Goal: Task Accomplishment & Management: Complete application form

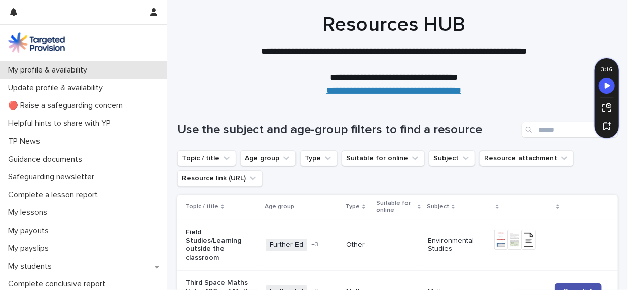
click at [75, 68] on p "My profile & availability" at bounding box center [49, 70] width 91 height 10
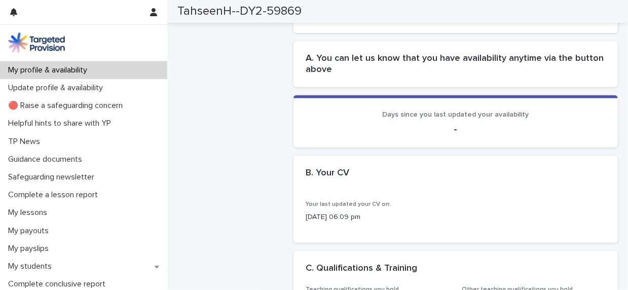
scroll to position [249, 0]
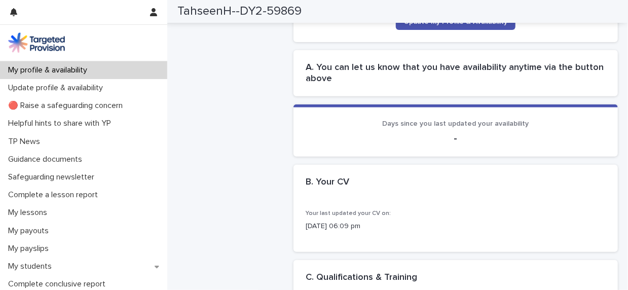
click at [58, 69] on p "My profile & availability" at bounding box center [49, 70] width 91 height 10
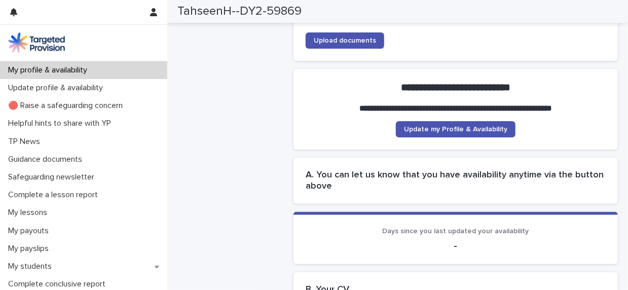
scroll to position [0, 0]
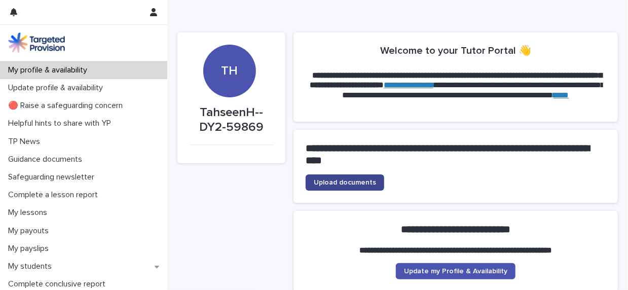
click at [353, 180] on span "Upload documents" at bounding box center [345, 182] width 62 height 7
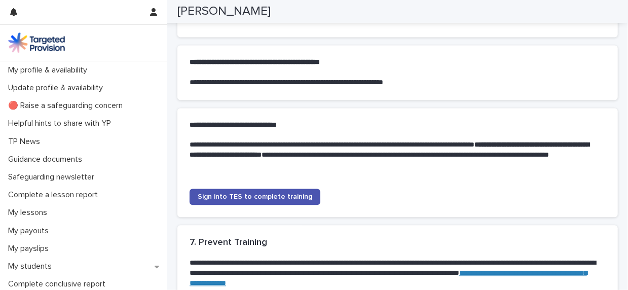
scroll to position [913, 0]
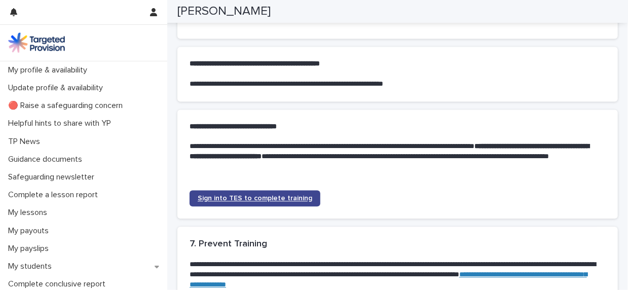
click at [274, 198] on span "Sign into TES to complete training" at bounding box center [255, 198] width 115 height 7
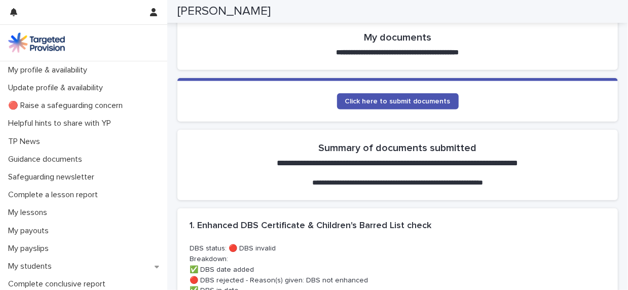
scroll to position [219, 0]
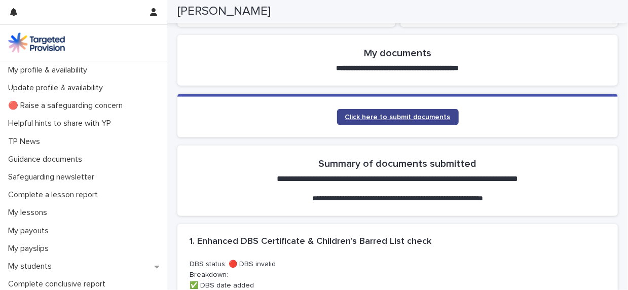
click at [426, 115] on span "Click here to submit documents" at bounding box center [397, 117] width 105 height 7
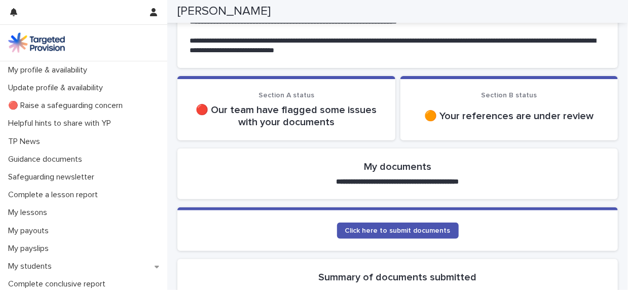
scroll to position [104, 0]
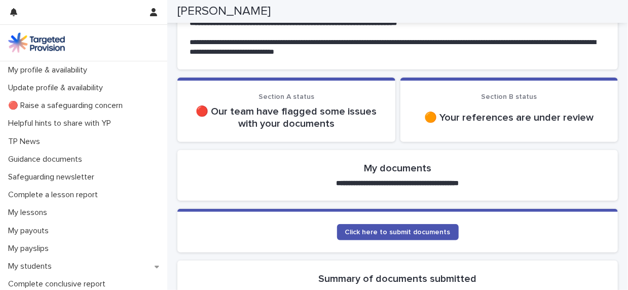
click at [271, 110] on p "🔴 Our team have flagged some issues with your documents" at bounding box center [287, 117] width 194 height 24
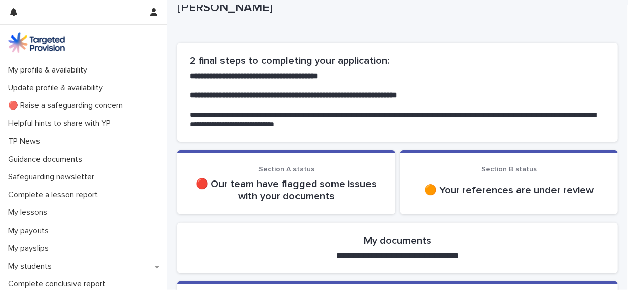
scroll to position [25, 0]
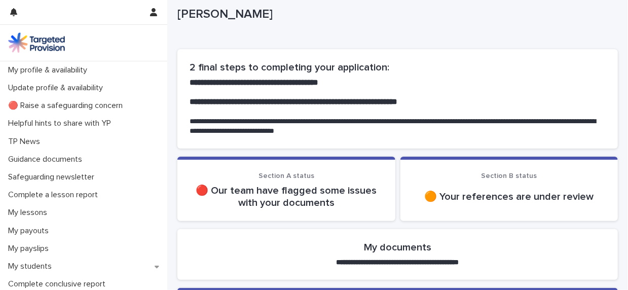
click at [249, 191] on p "🔴 Our team have flagged some issues with your documents" at bounding box center [287, 197] width 194 height 24
click at [390, 255] on section "**********" at bounding box center [397, 254] width 441 height 51
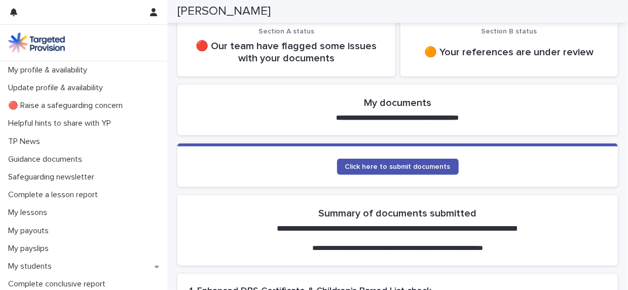
scroll to position [168, 0]
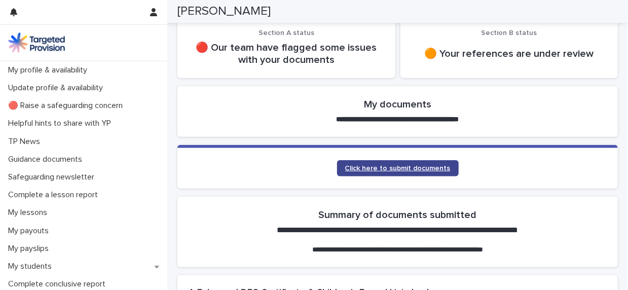
click at [396, 161] on link "Click here to submit documents" at bounding box center [398, 168] width 122 height 16
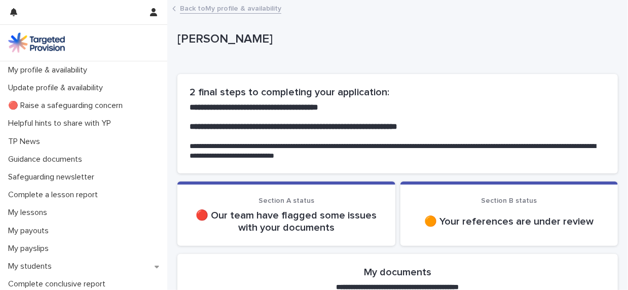
click at [319, 214] on p "🔴 Our team have flagged some issues with your documents" at bounding box center [287, 221] width 194 height 24
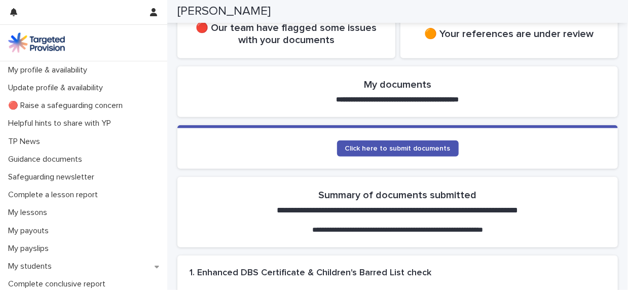
scroll to position [184, 0]
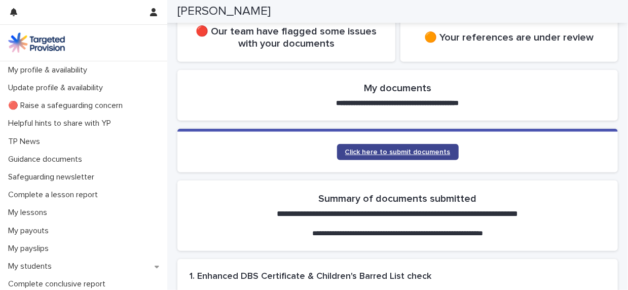
click at [389, 150] on span "Click here to submit documents" at bounding box center [397, 152] width 105 height 7
